Goal: Transaction & Acquisition: Download file/media

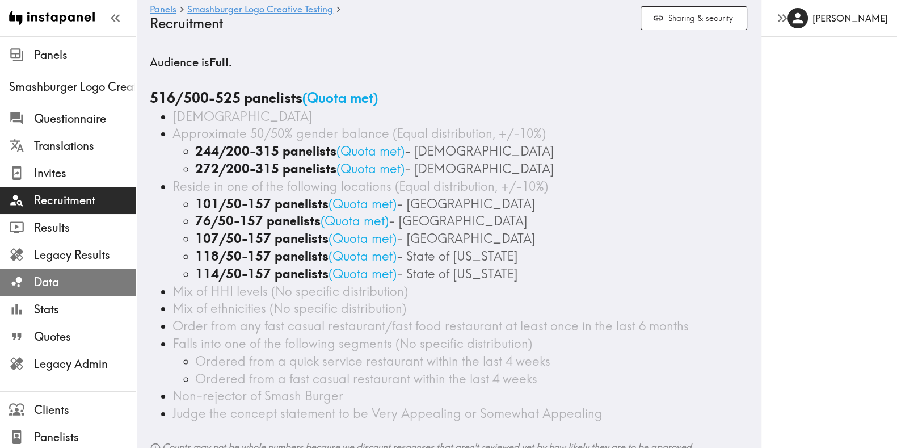
click at [71, 278] on span "Data" at bounding box center [85, 282] width 102 height 16
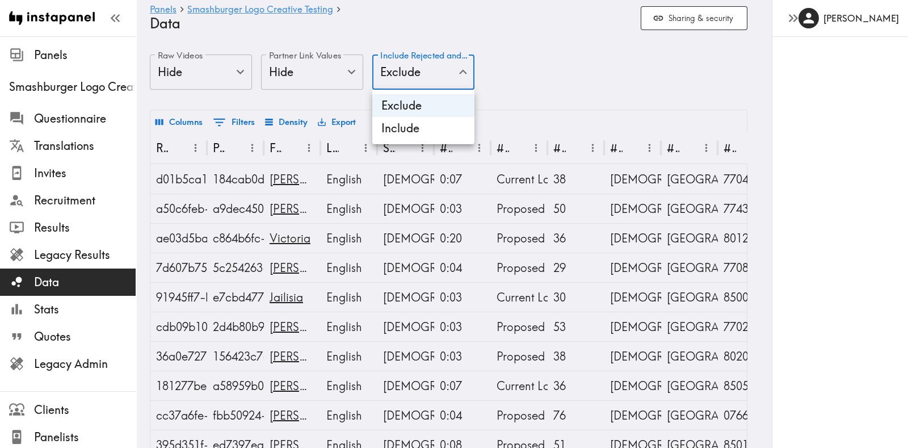
click at [434, 128] on li "Include" at bounding box center [423, 128] width 102 height 23
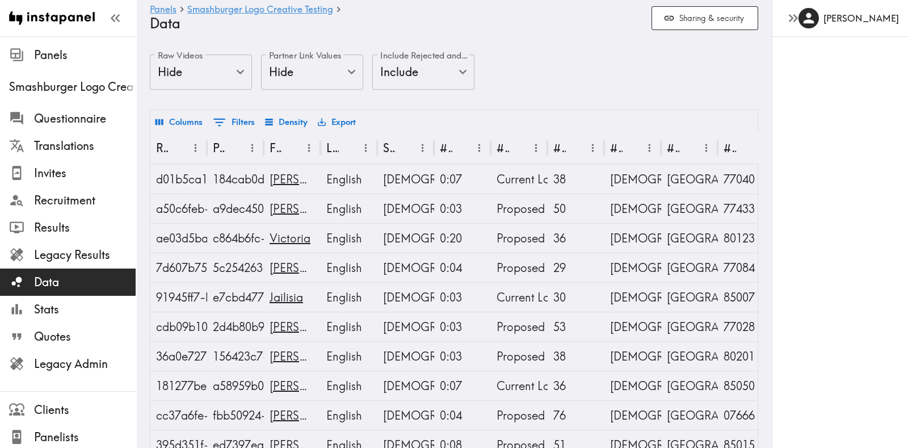
type input "true"
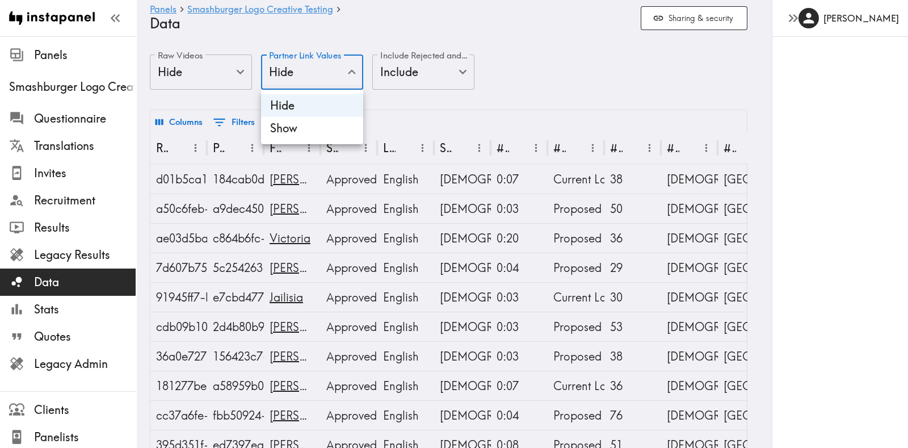
click at [312, 131] on li "Show" at bounding box center [312, 128] width 102 height 23
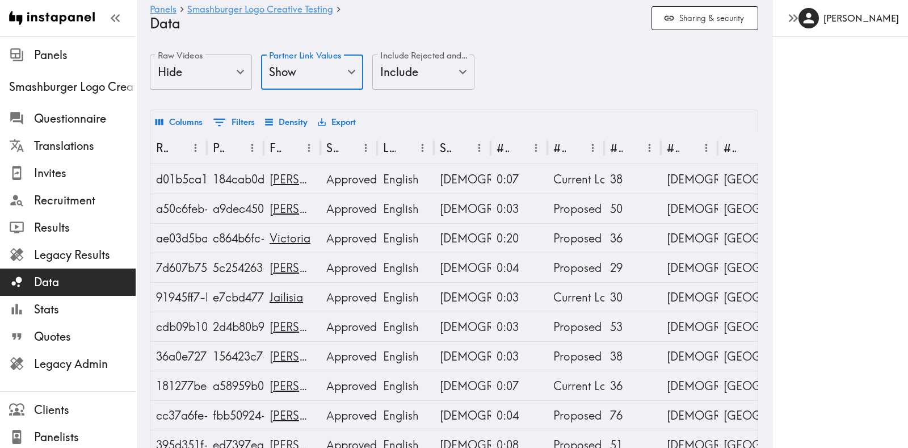
type input "true"
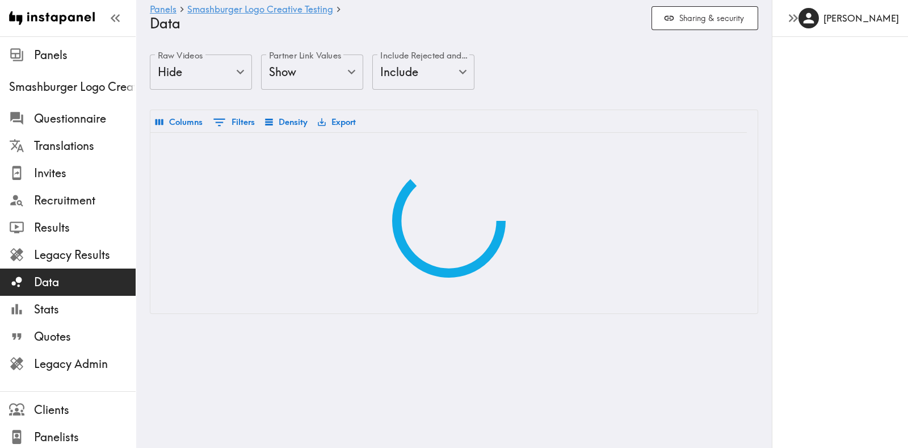
click at [527, 62] on div "Raw Videos Hide false Raw Videos Partner Link Values Show true Partner Link Val…" at bounding box center [454, 81] width 608 height 55
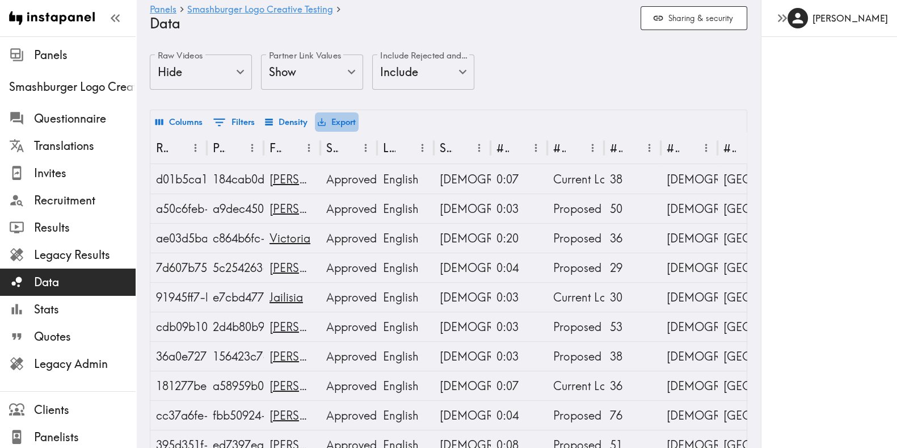
click at [335, 120] on button "Export" at bounding box center [337, 121] width 44 height 19
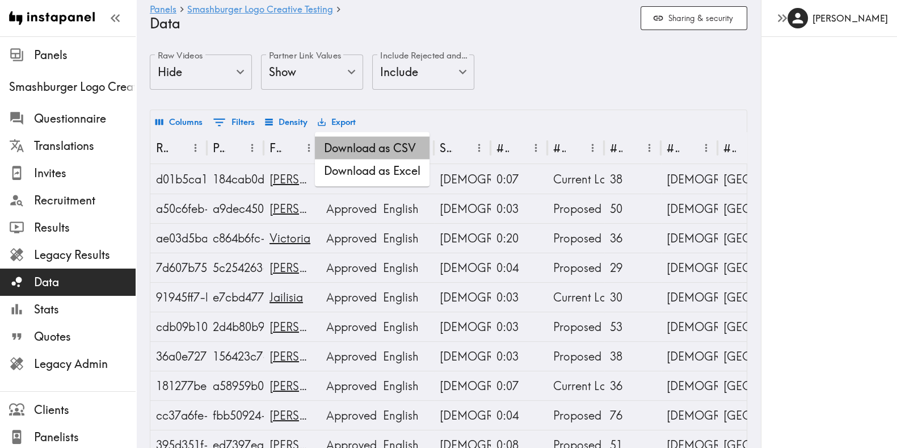
click at [348, 143] on li "Download as CSV" at bounding box center [372, 148] width 115 height 23
